Goal: Task Accomplishment & Management: Use online tool/utility

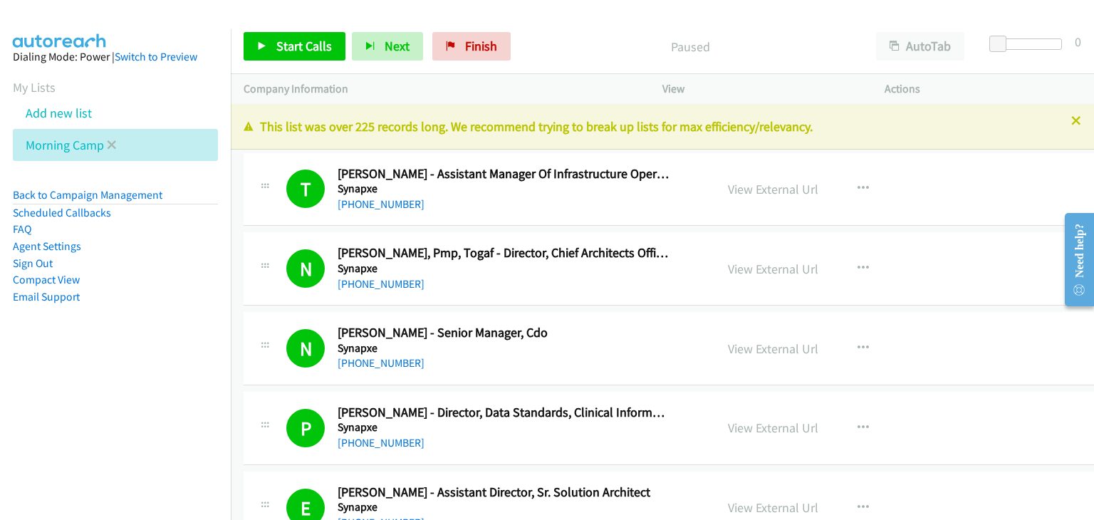
click at [108, 147] on icon at bounding box center [112, 146] width 10 height 10
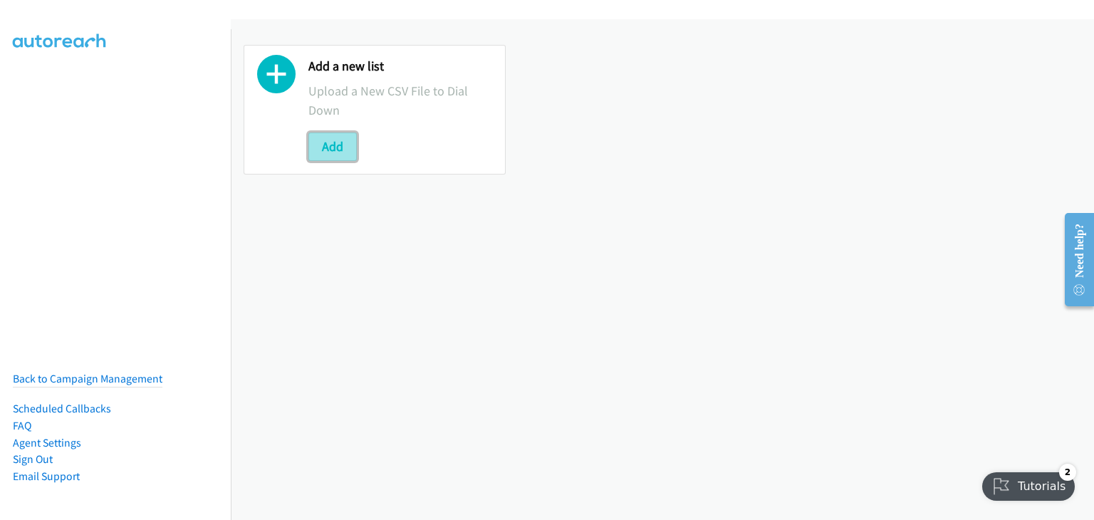
click at [317, 158] on button "Add" at bounding box center [332, 146] width 48 height 28
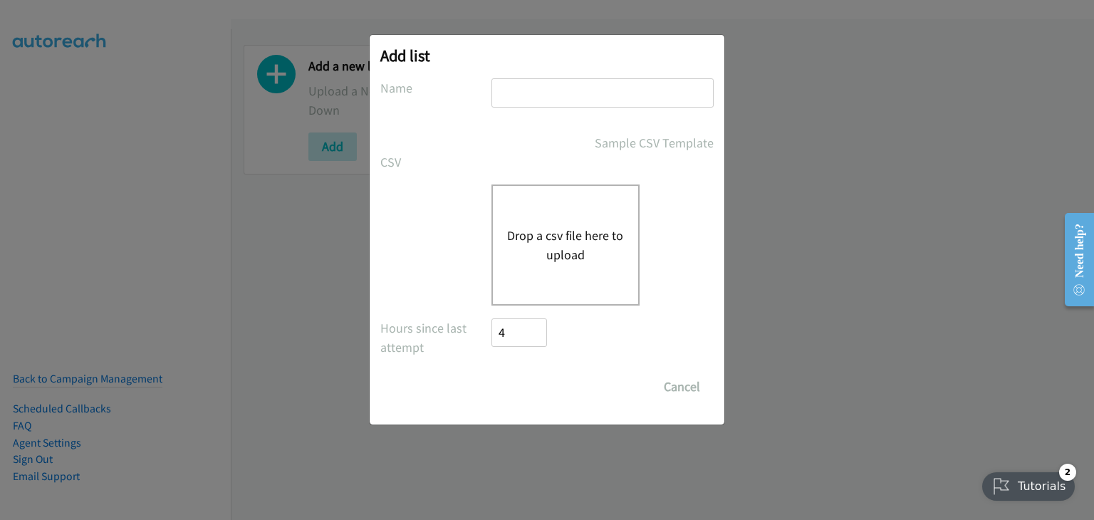
click at [550, 88] on input "text" at bounding box center [602, 92] width 222 height 29
type input "Morning Camp"
click at [547, 226] on button "Drop a csv file here to upload" at bounding box center [565, 245] width 117 height 38
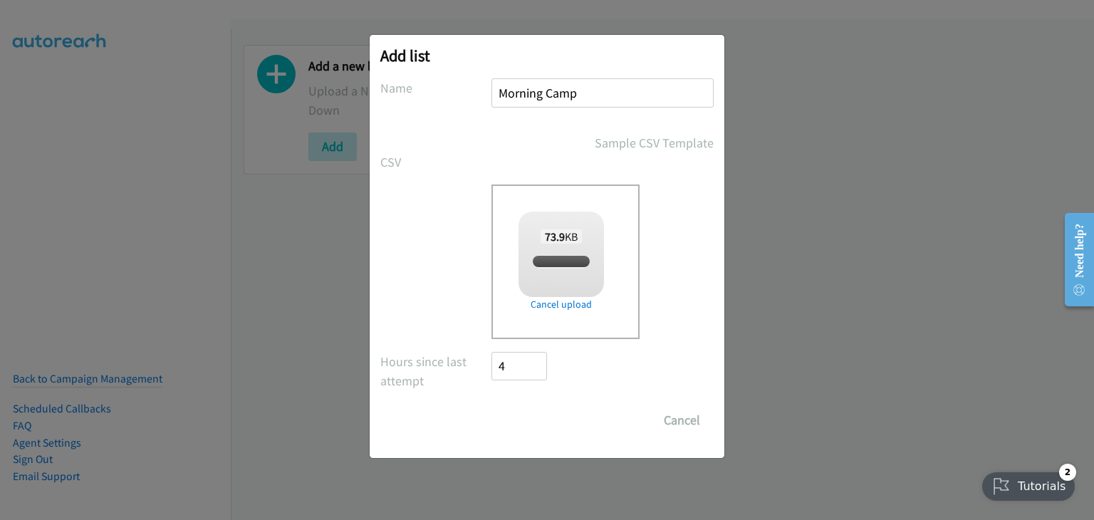
checkbox input "true"
click at [543, 422] on input "Save List" at bounding box center [528, 420] width 75 height 28
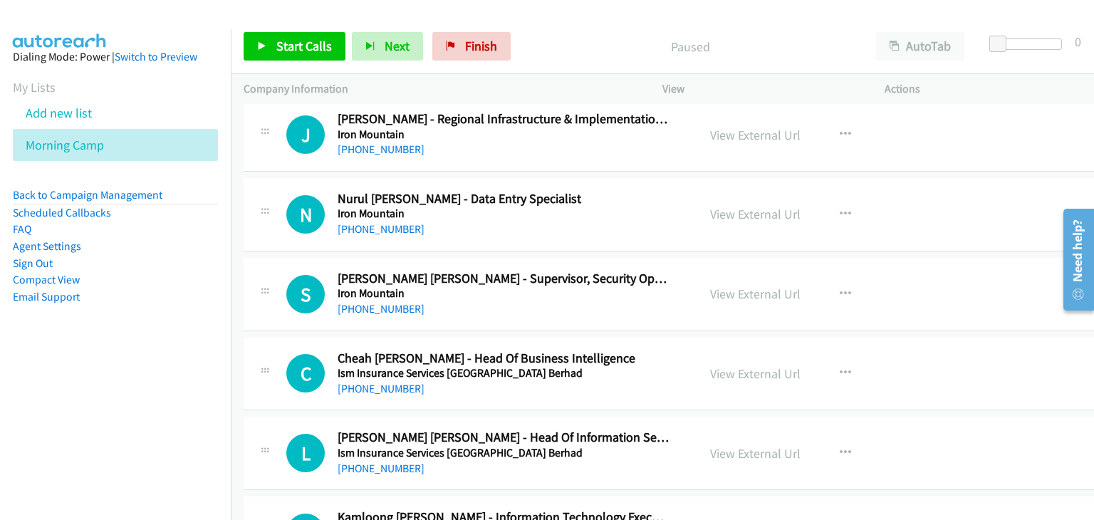
click at [268, 194] on div at bounding box center [264, 210] width 17 height 38
click at [298, 41] on span "Start Calls" at bounding box center [304, 46] width 56 height 16
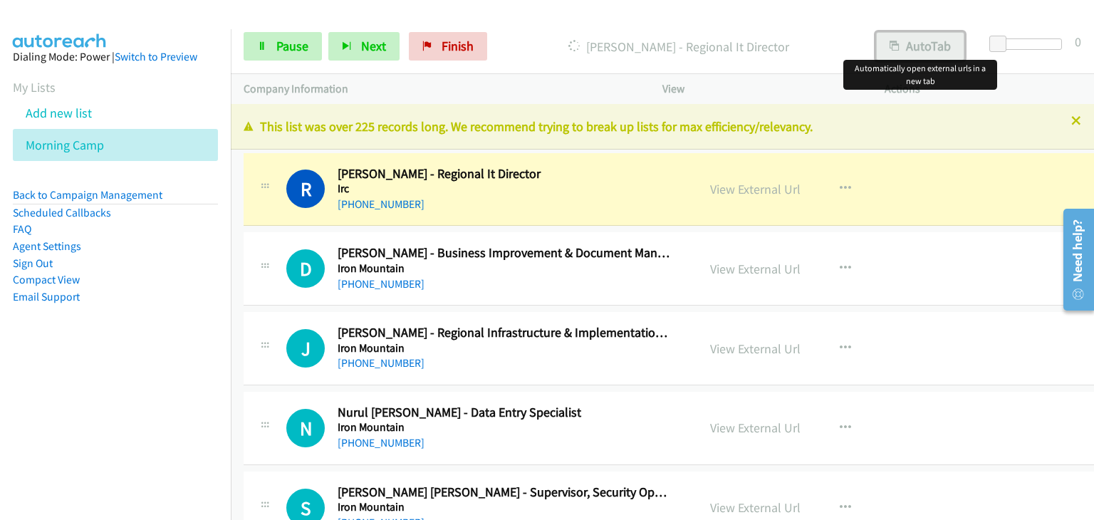
click at [904, 48] on button "AutoTab" at bounding box center [920, 46] width 88 height 28
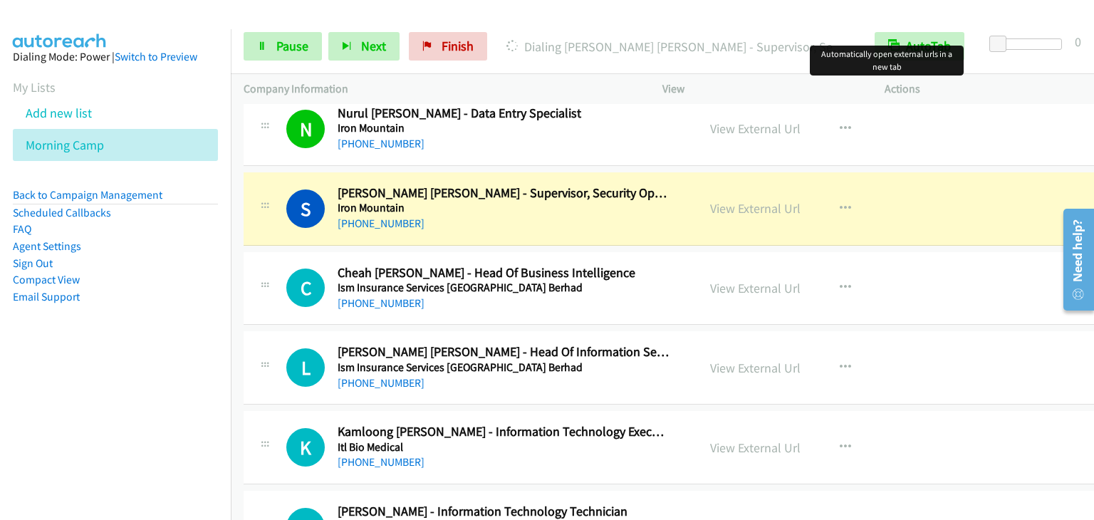
scroll to position [356, 0]
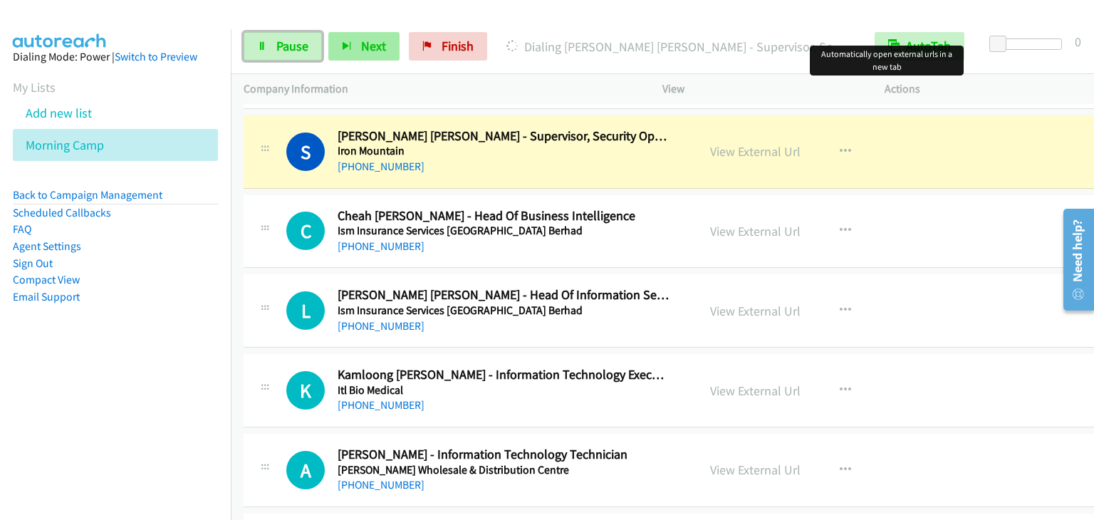
drag, startPoint x: 283, startPoint y: 43, endPoint x: 334, endPoint y: 48, distance: 51.5
click at [283, 43] on span "Pause" at bounding box center [292, 46] width 32 height 16
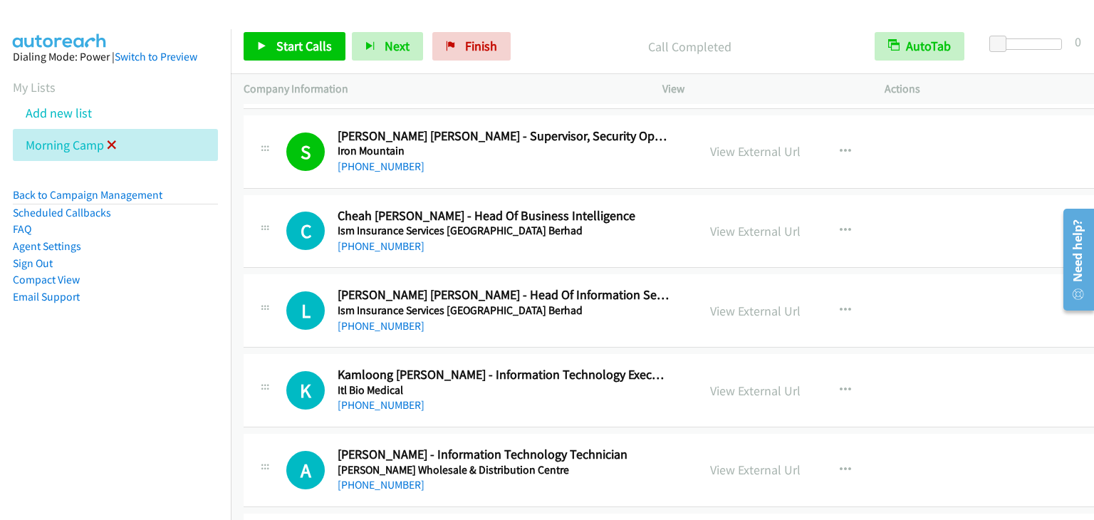
click at [115, 144] on icon at bounding box center [112, 146] width 10 height 10
click at [118, 146] on li "Morning Camp" at bounding box center [115, 145] width 205 height 32
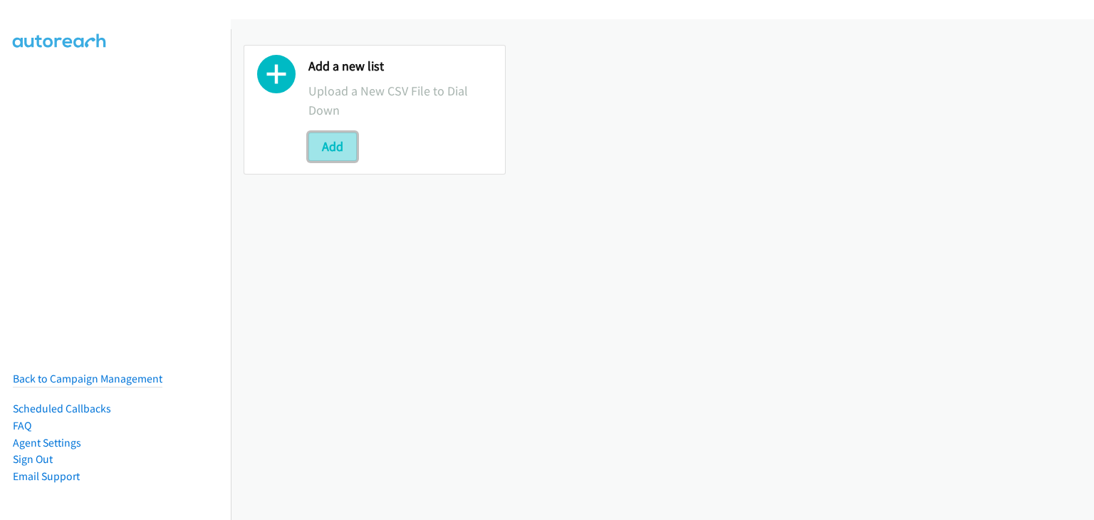
click at [334, 149] on button "Add" at bounding box center [332, 146] width 48 height 28
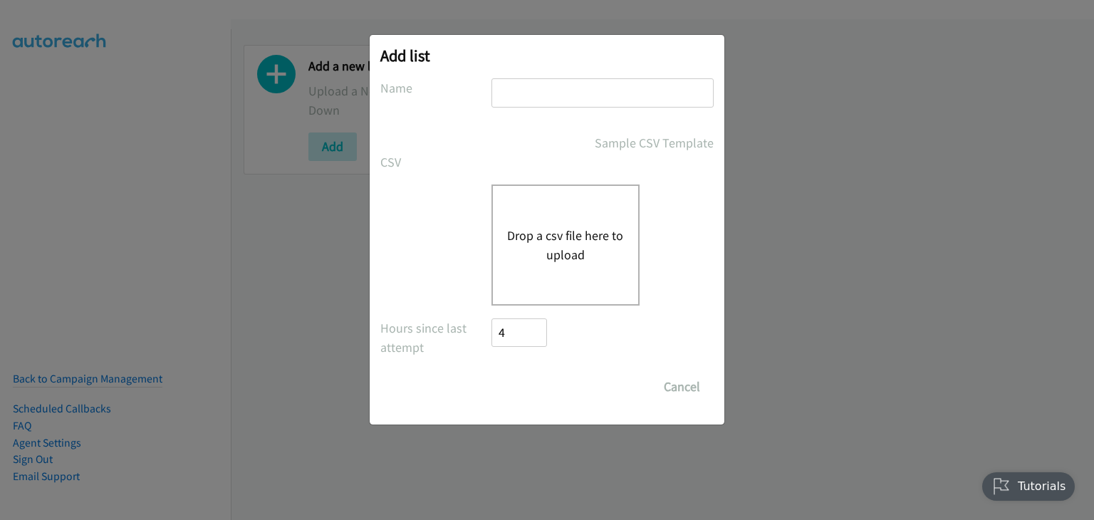
click at [573, 101] on input "text" at bounding box center [602, 92] width 222 height 29
type input "Morning Camp"
click at [556, 208] on div "Drop a csv file here to upload" at bounding box center [565, 244] width 148 height 121
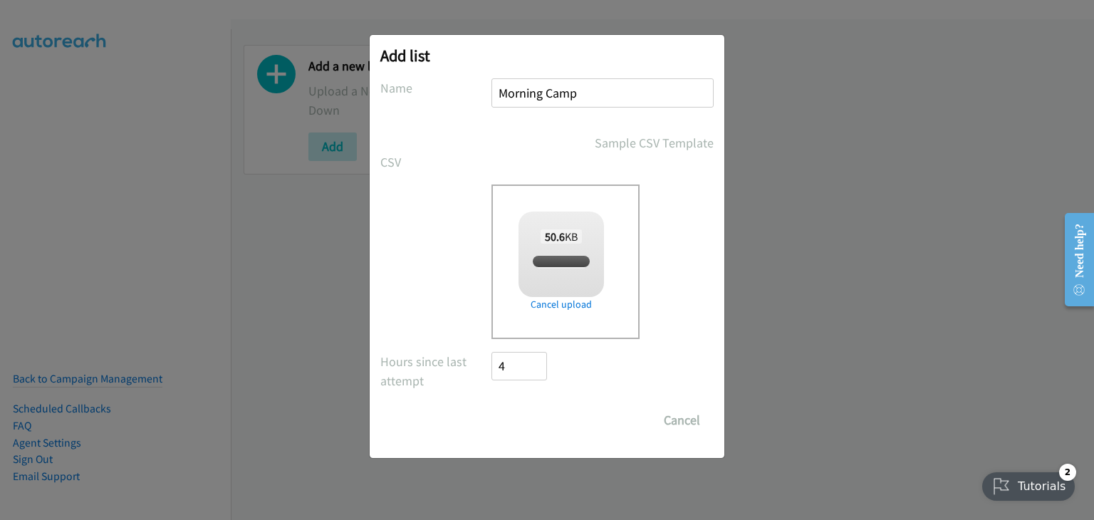
checkbox input "true"
click at [515, 419] on input "Save List" at bounding box center [528, 420] width 75 height 28
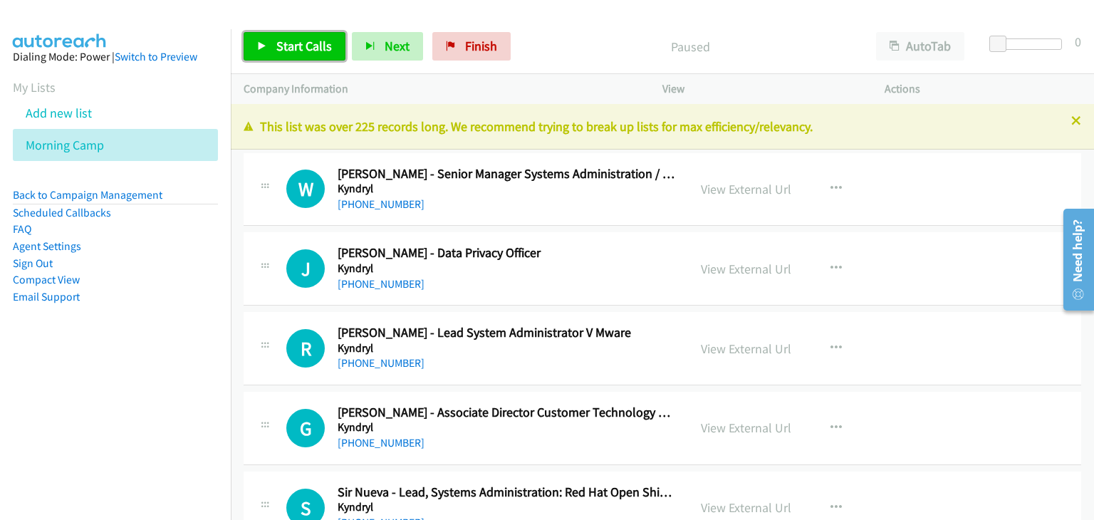
drag, startPoint x: 293, startPoint y: 43, endPoint x: 419, endPoint y: 140, distance: 159.0
click at [293, 43] on span "Start Calls" at bounding box center [304, 46] width 56 height 16
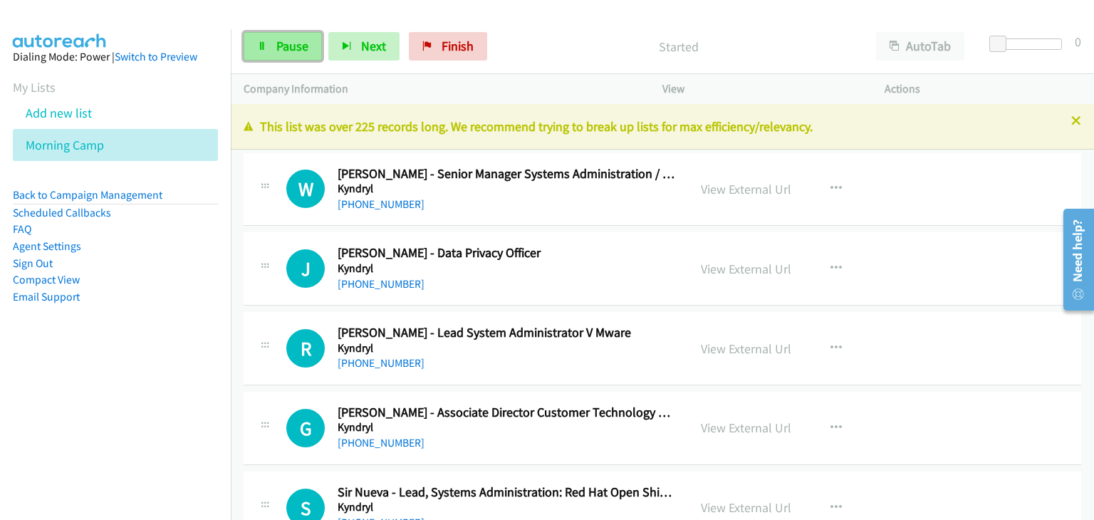
click at [301, 38] on span "Pause" at bounding box center [292, 46] width 32 height 16
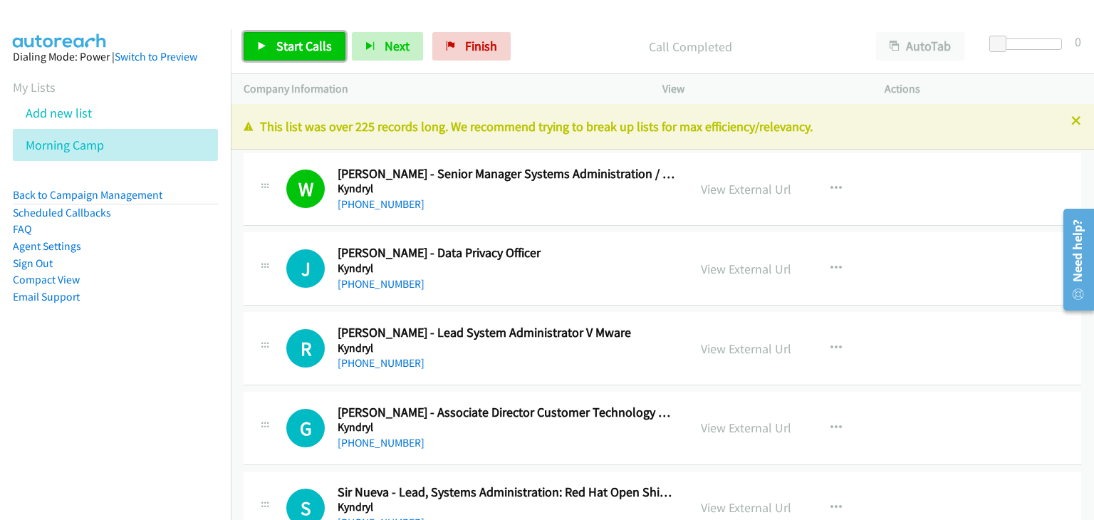
click at [279, 32] on link "Start Calls" at bounding box center [295, 46] width 102 height 28
click at [281, 46] on span "Start Calls" at bounding box center [304, 46] width 56 height 16
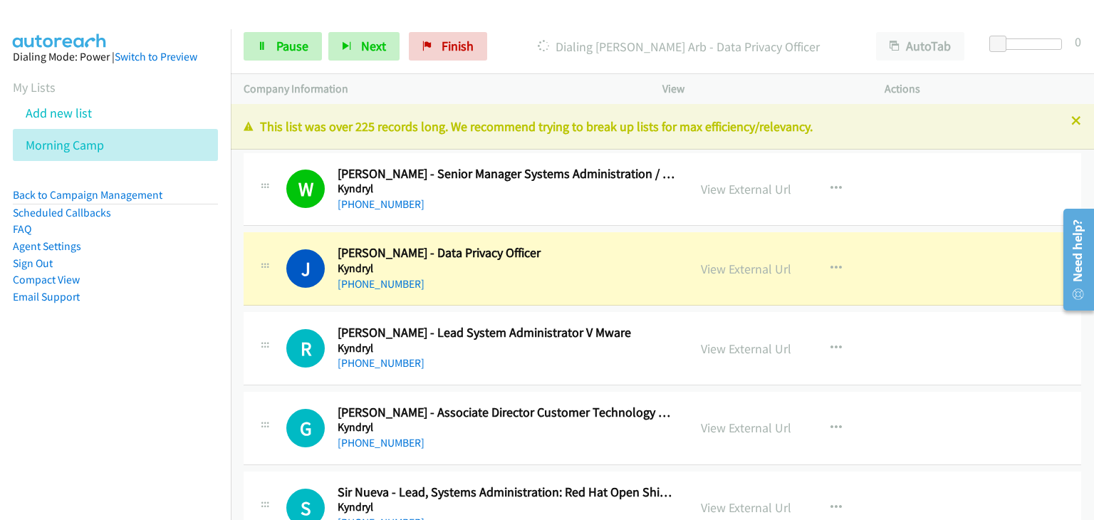
click at [257, 242] on div "J Callback Scheduled [PERSON_NAME] - Data Privacy Officer [PERSON_NAME] [GEOGRA…" at bounding box center [663, 268] width 838 height 73
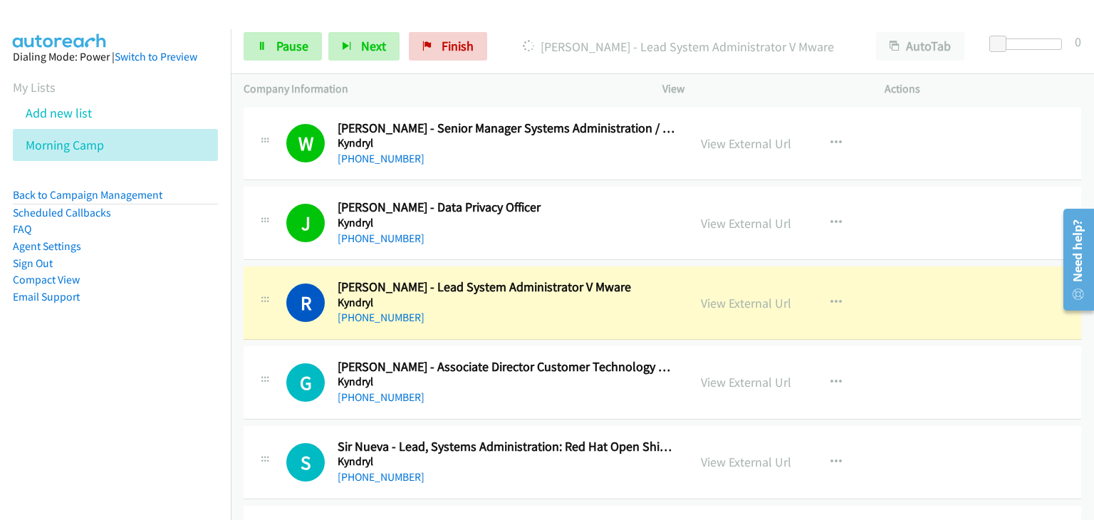
scroll to position [71, 0]
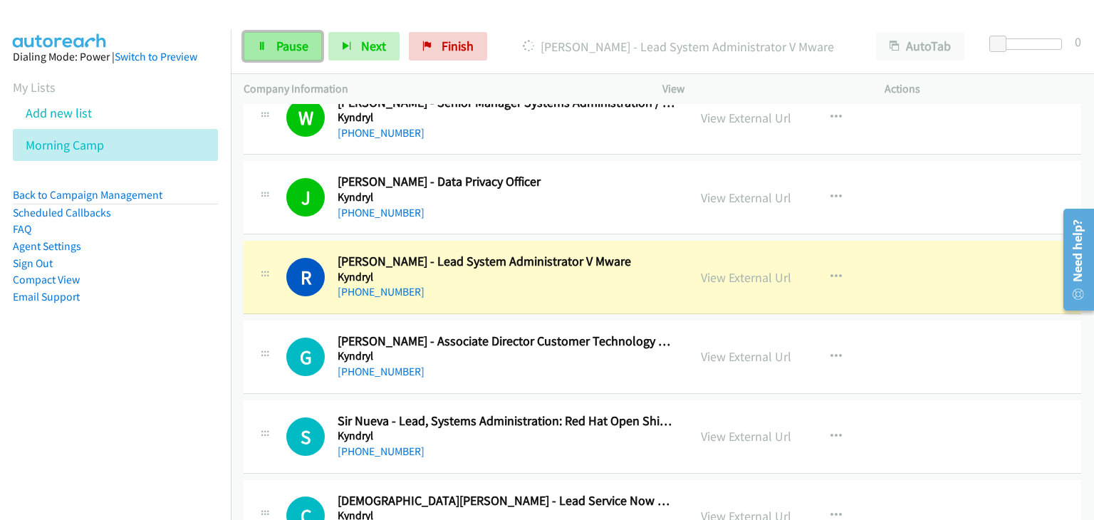
click at [303, 49] on span "Pause" at bounding box center [292, 46] width 32 height 16
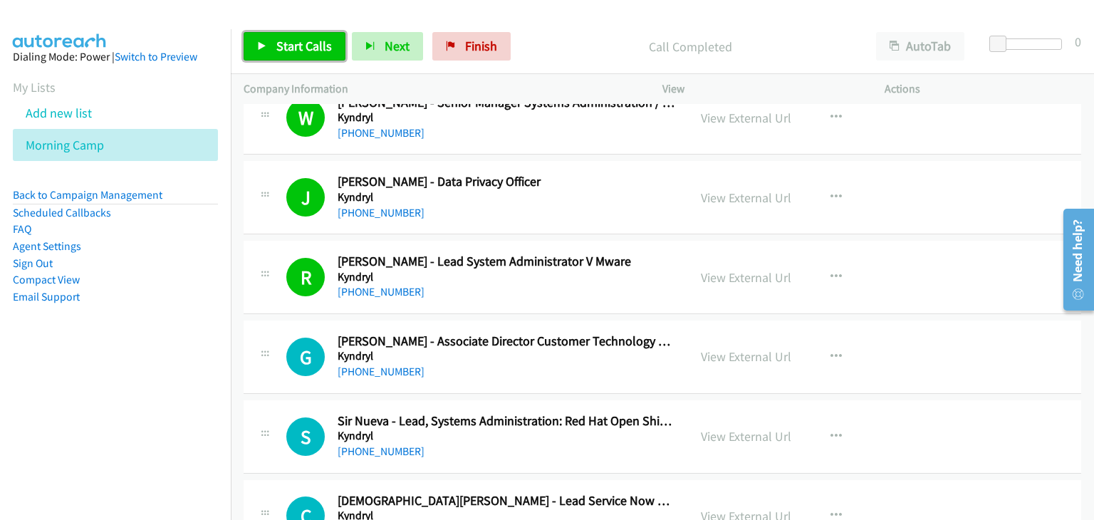
click at [305, 52] on span "Start Calls" at bounding box center [304, 46] width 56 height 16
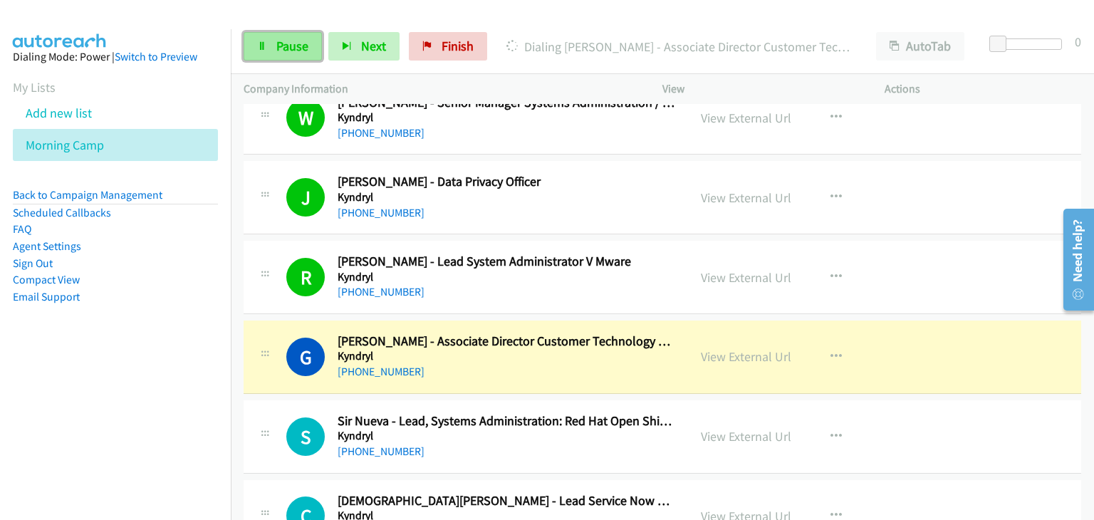
click at [293, 43] on span "Pause" at bounding box center [292, 46] width 32 height 16
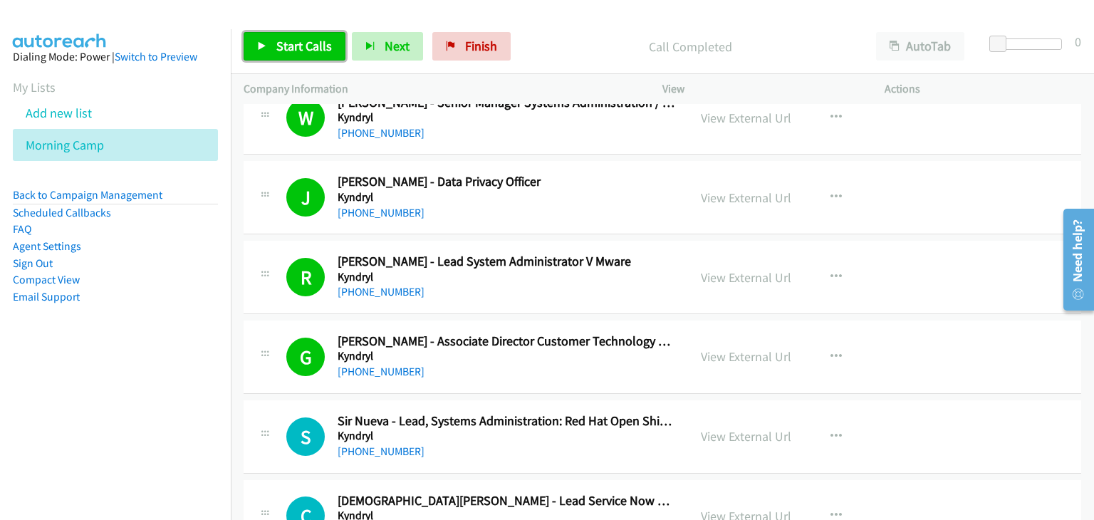
drag, startPoint x: 301, startPoint y: 46, endPoint x: 323, endPoint y: 46, distance: 22.1
click at [301, 46] on span "Start Calls" at bounding box center [304, 46] width 56 height 16
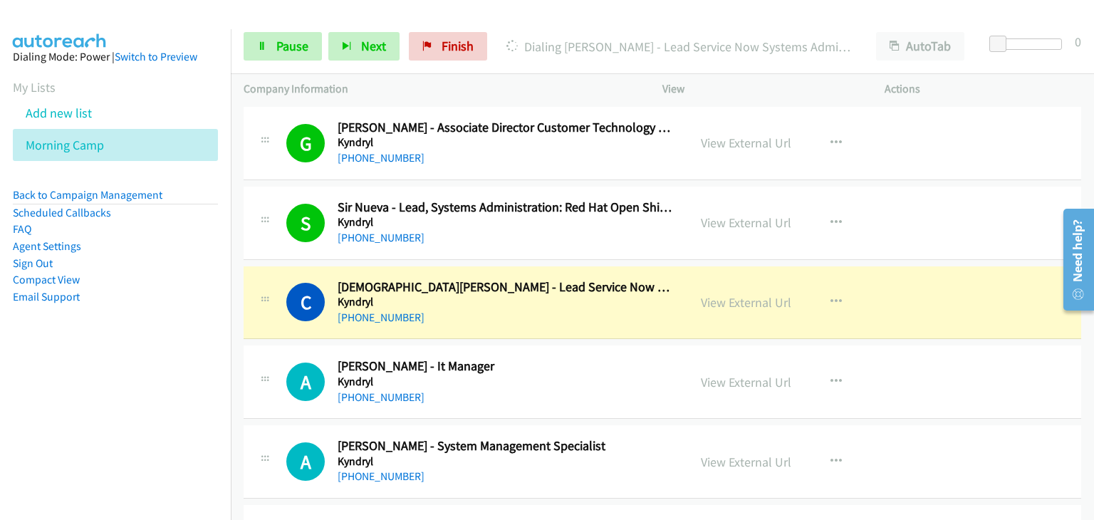
scroll to position [356, 0]
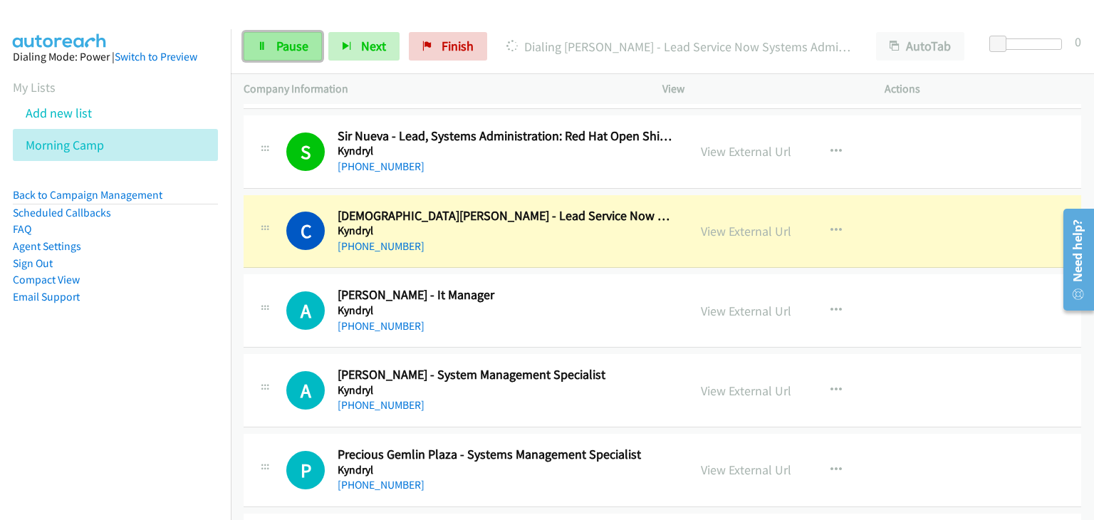
click at [273, 52] on link "Pause" at bounding box center [283, 46] width 78 height 28
